Goal: Information Seeking & Learning: Learn about a topic

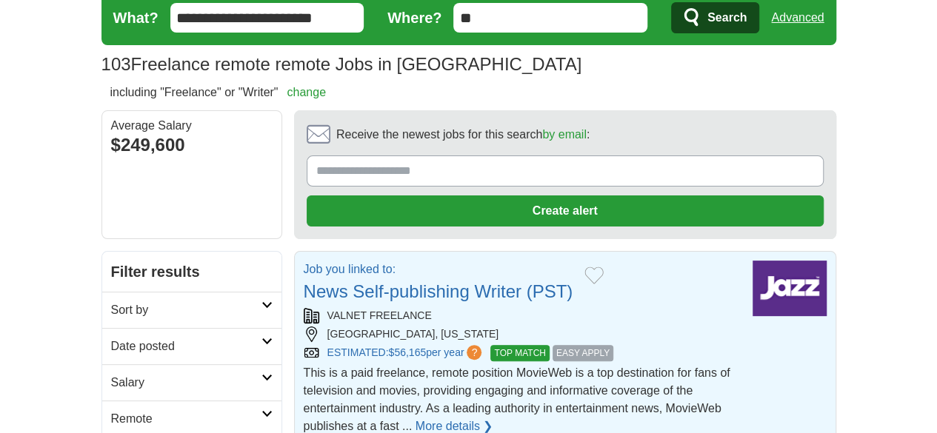
scroll to position [74, 0]
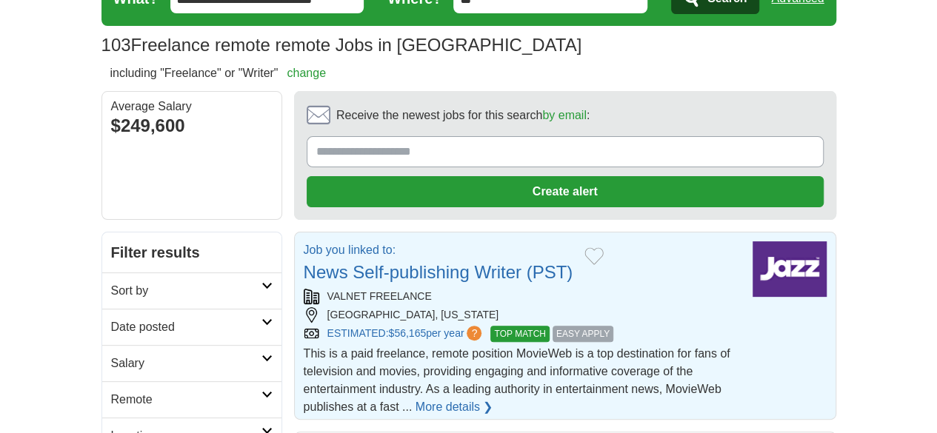
click at [552, 326] on span "EASY APPLY" at bounding box center [582, 334] width 61 height 16
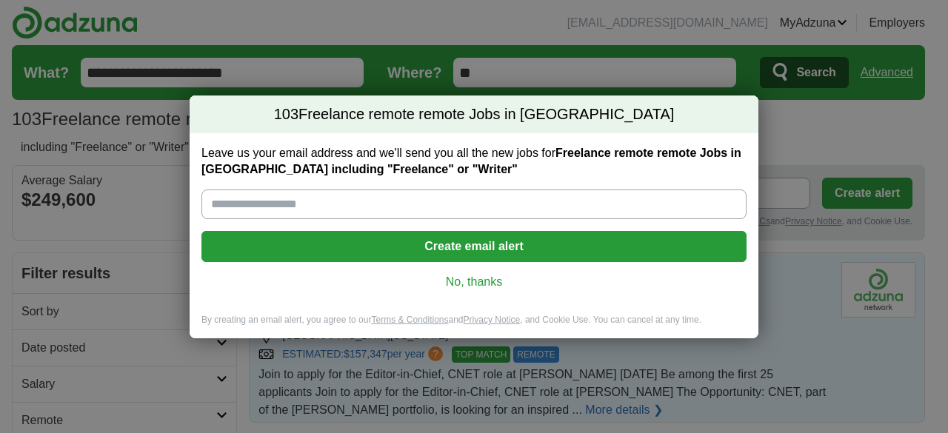
click at [480, 285] on link "No, thanks" at bounding box center [473, 282] width 521 height 16
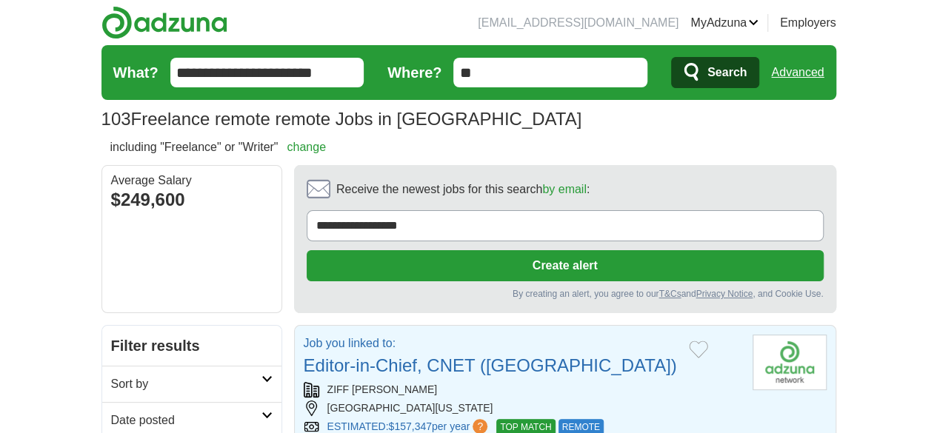
scroll to position [74, 0]
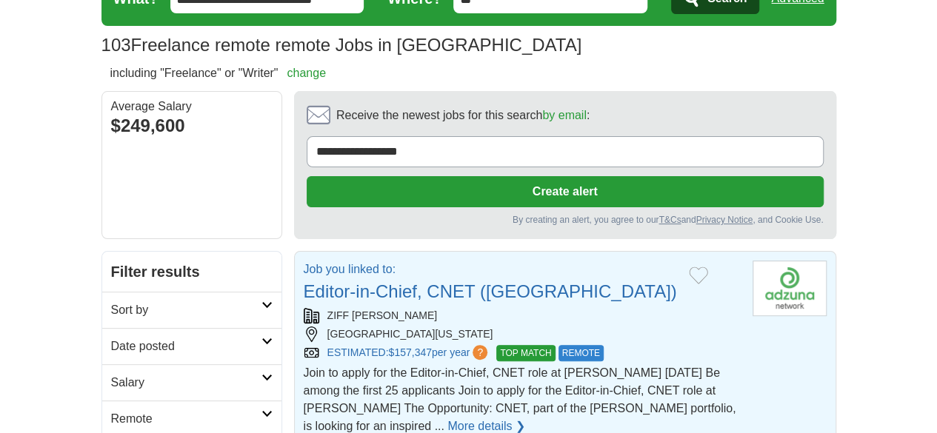
click at [476, 418] on link "More details ❯" at bounding box center [486, 427] width 78 height 18
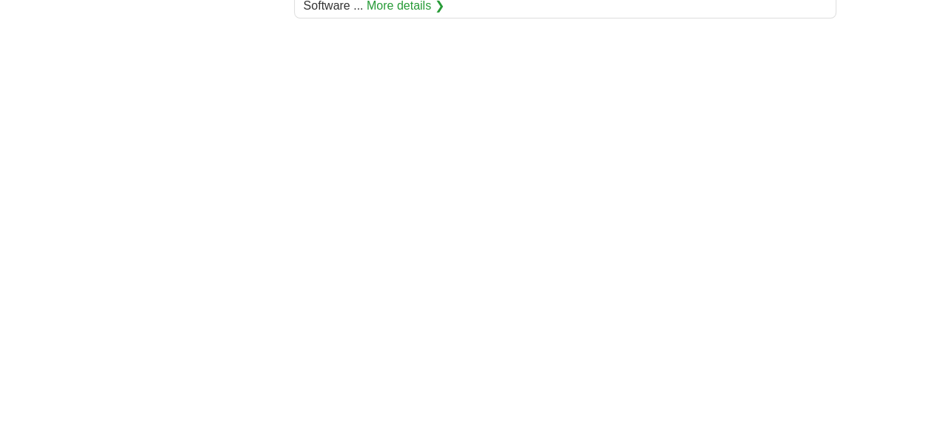
scroll to position [3036, 0]
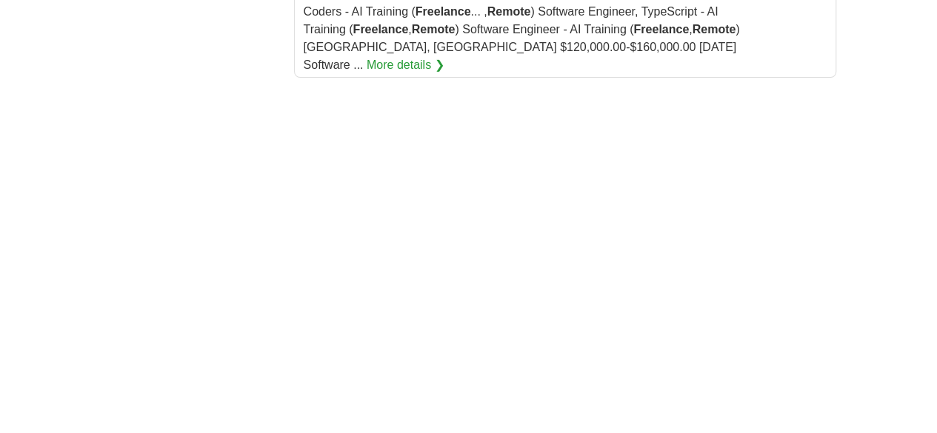
scroll to position [2962, 0]
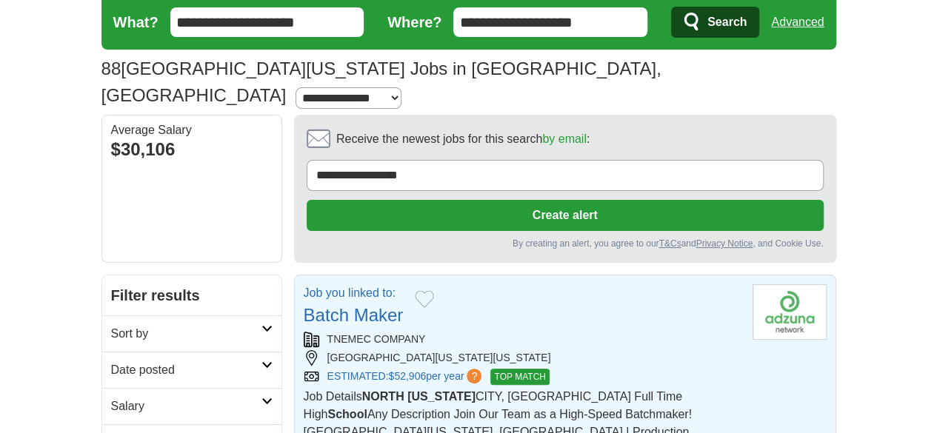
scroll to position [74, 0]
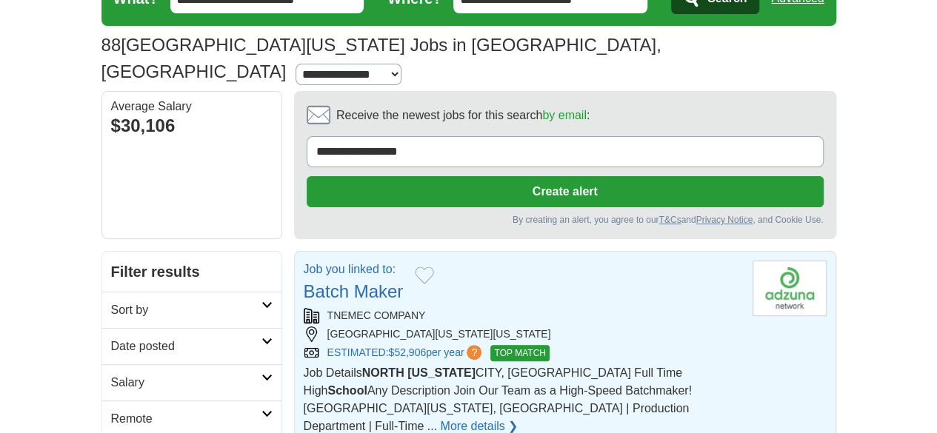
click at [328, 281] on link "Batch Maker" at bounding box center [354, 291] width 100 height 20
